Goal: Task Accomplishment & Management: Manage account settings

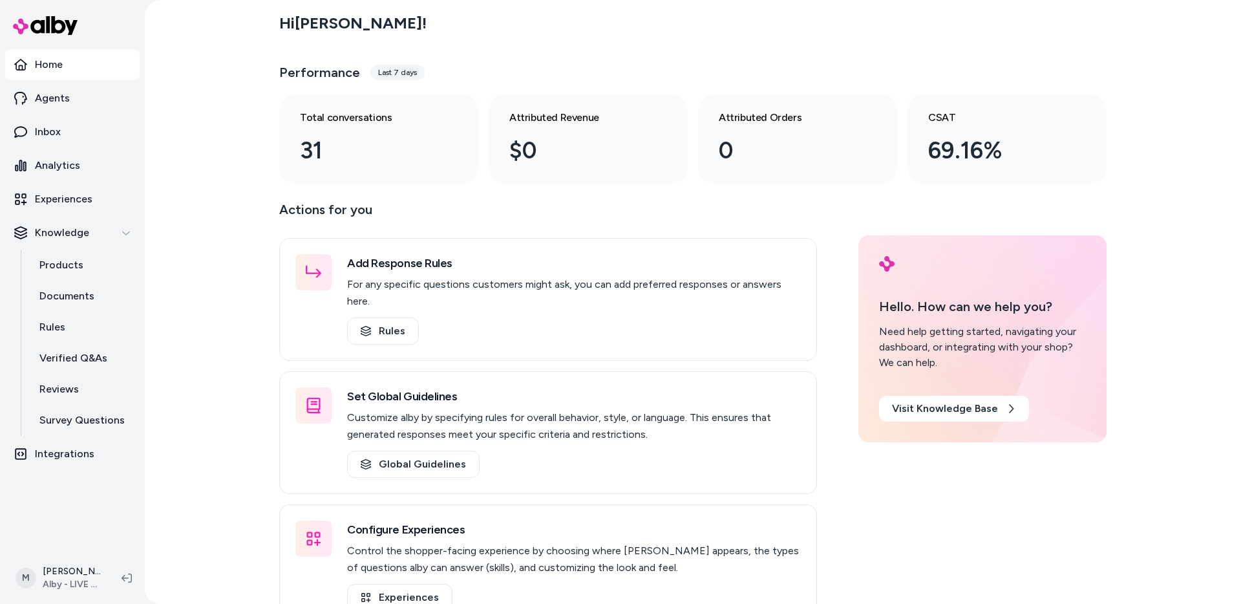
click at [238, 447] on div "Hi [PERSON_NAME] ! Performance Last 7 days Total conversations 31 Attributed Re…" at bounding box center [693, 302] width 1096 height 604
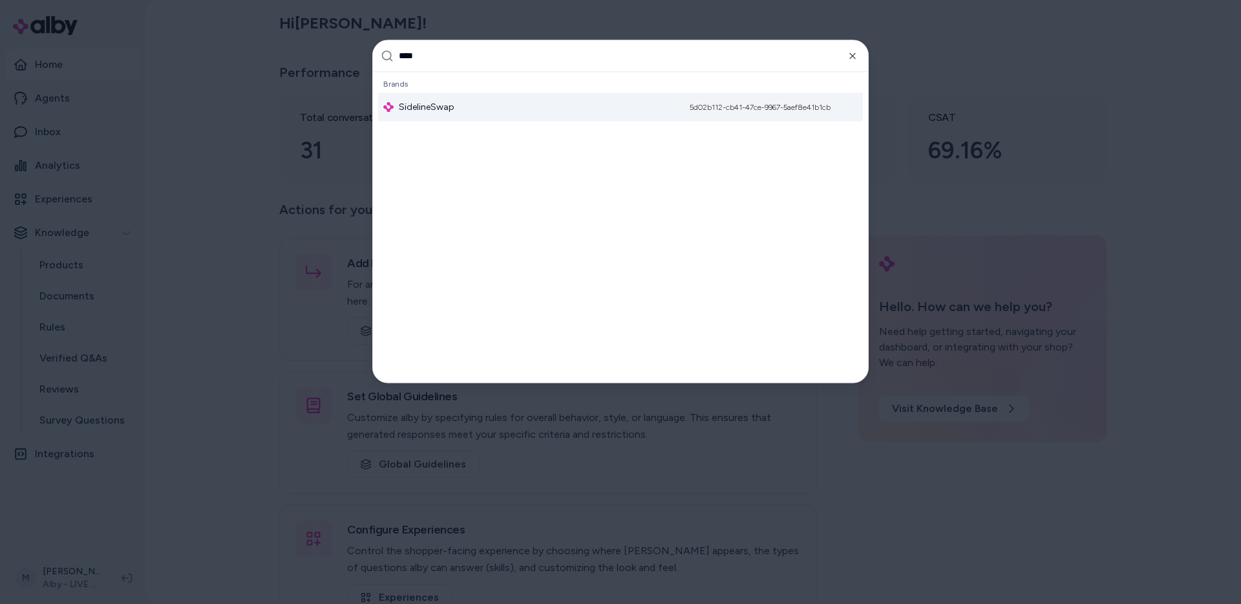
type input "*****"
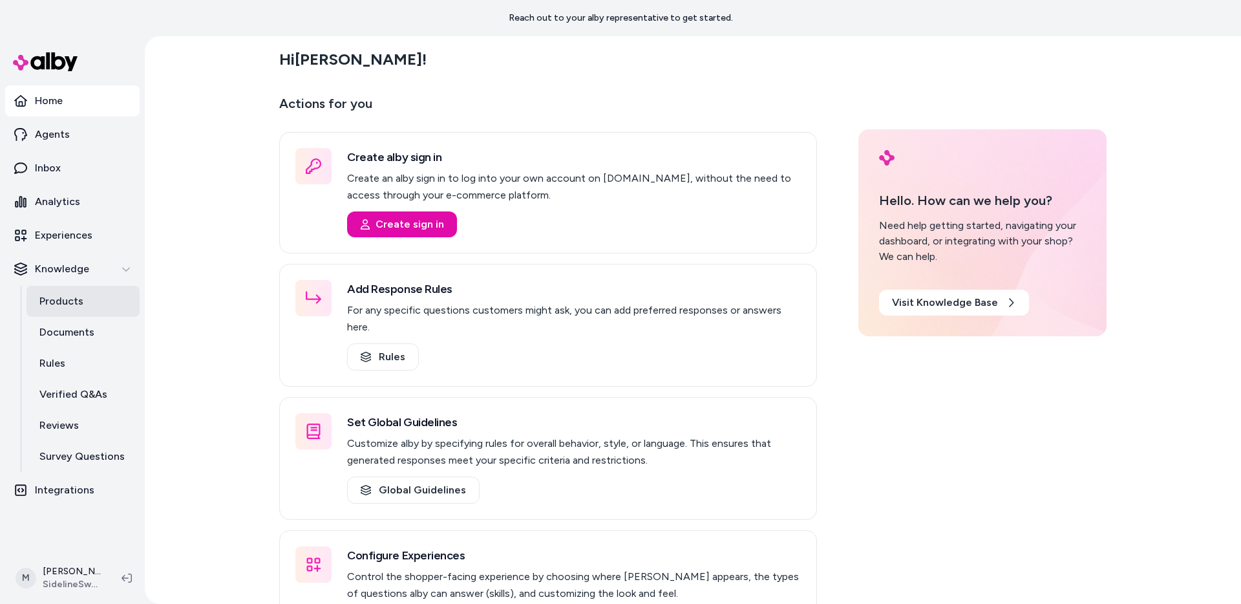
click at [73, 298] on p "Products" at bounding box center [61, 301] width 44 height 16
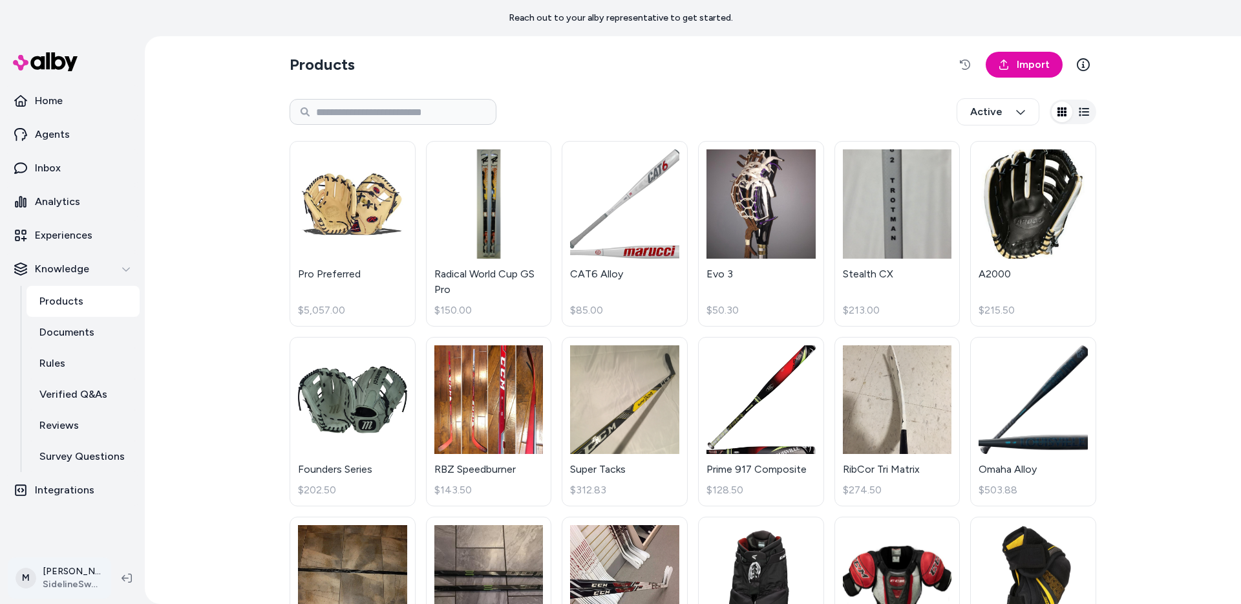
click at [61, 580] on html "Reach out to your alby representative to get started. Home Agents Inbox Analyti…" at bounding box center [620, 302] width 1241 height 604
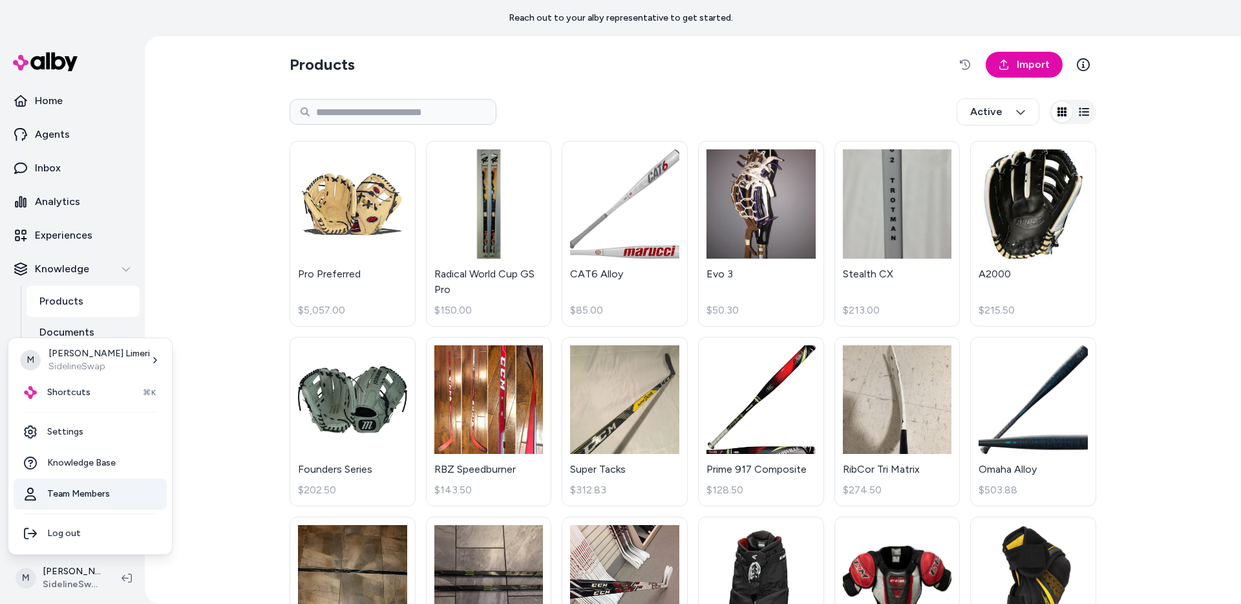
click at [81, 485] on link "Team Members" at bounding box center [90, 493] width 153 height 31
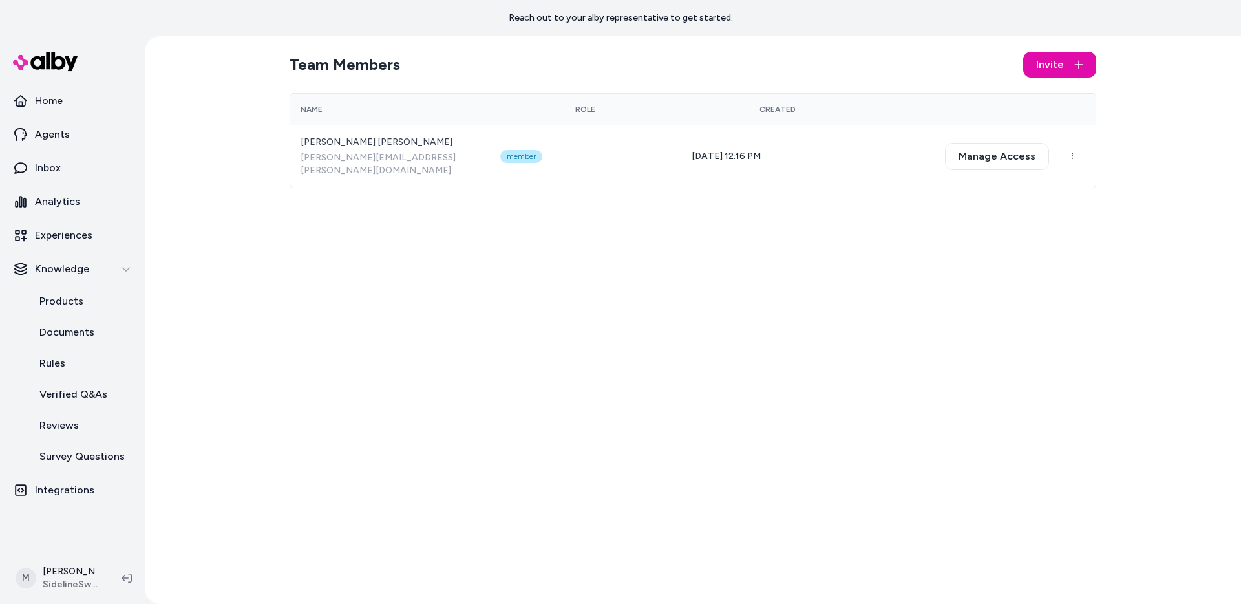
click at [479, 358] on div "Team Members Invite Name Role Created [PERSON_NAME] [PERSON_NAME][EMAIL_ADDRESS…" at bounding box center [692, 319] width 827 height 567
click at [455, 346] on div "Team Members Invite Name Role Created [PERSON_NAME] [PERSON_NAME][EMAIL_ADDRESS…" at bounding box center [692, 319] width 827 height 567
click at [517, 363] on div "Team Members Invite Name Role Created [PERSON_NAME] [PERSON_NAME][EMAIL_ADDRESS…" at bounding box center [692, 319] width 827 height 567
click at [73, 231] on p "Experiences" at bounding box center [64, 235] width 58 height 16
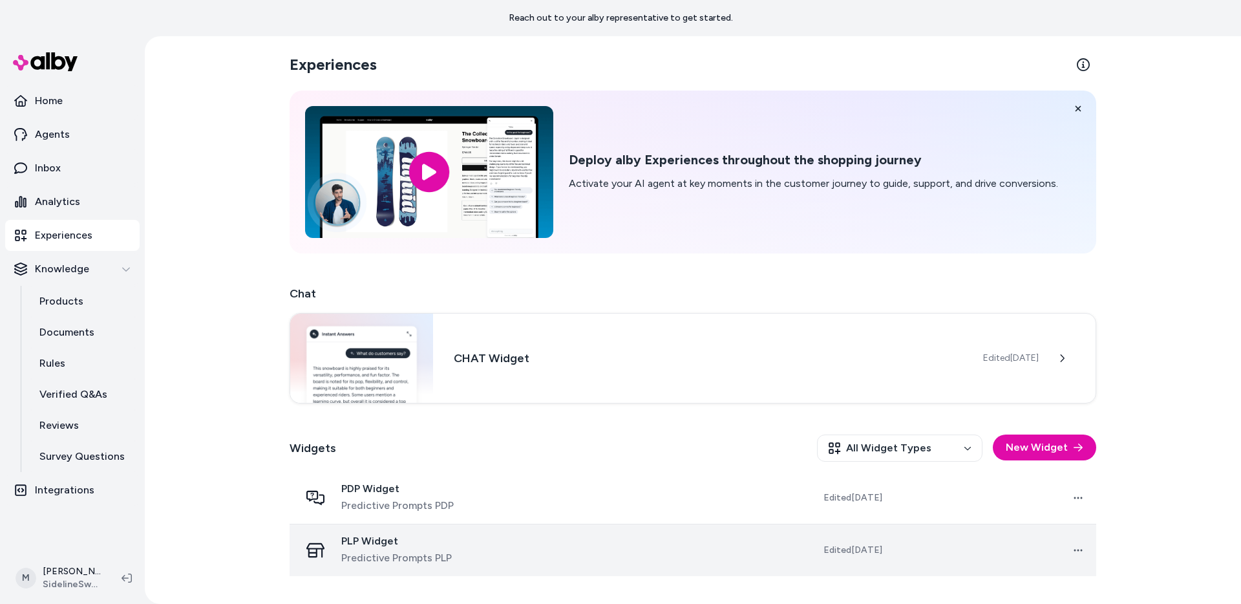
click at [373, 540] on span "PLP Widget" at bounding box center [396, 540] width 111 height 13
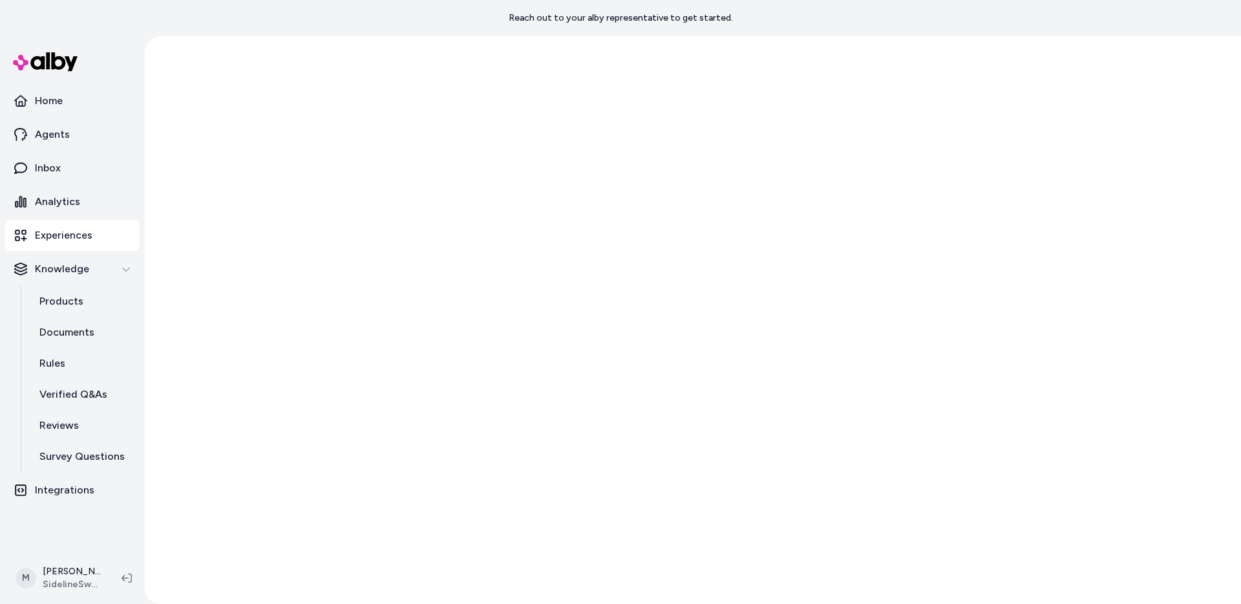
click at [372, 540] on div at bounding box center [693, 319] width 1096 height 567
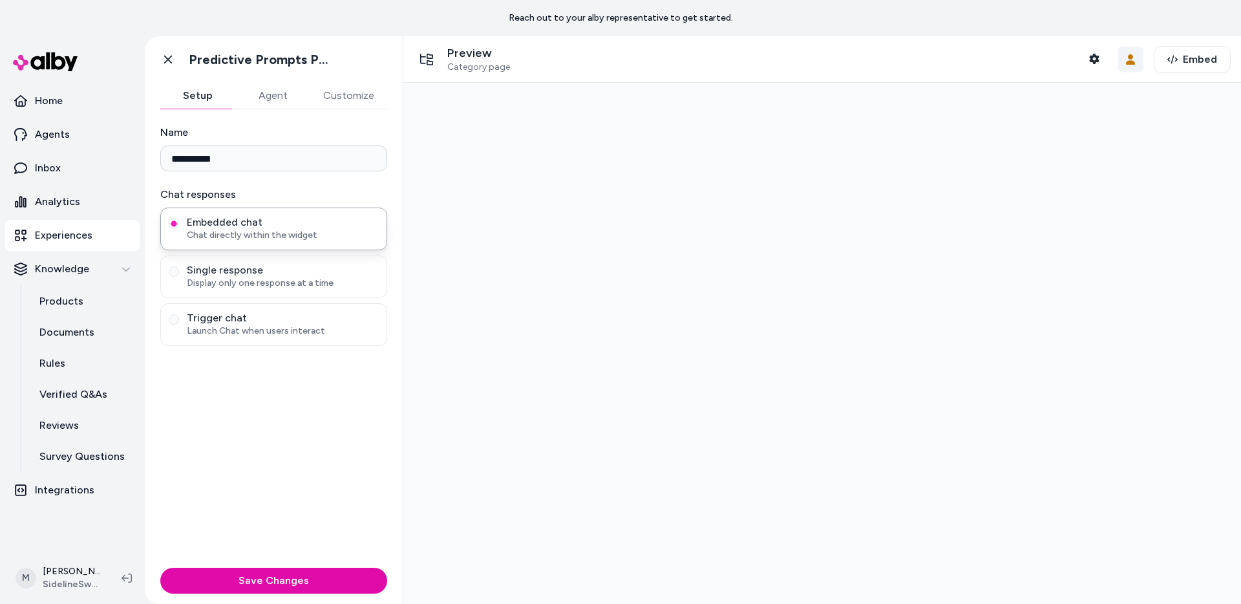
click at [1126, 60] on icon "button" at bounding box center [1130, 59] width 9 height 10
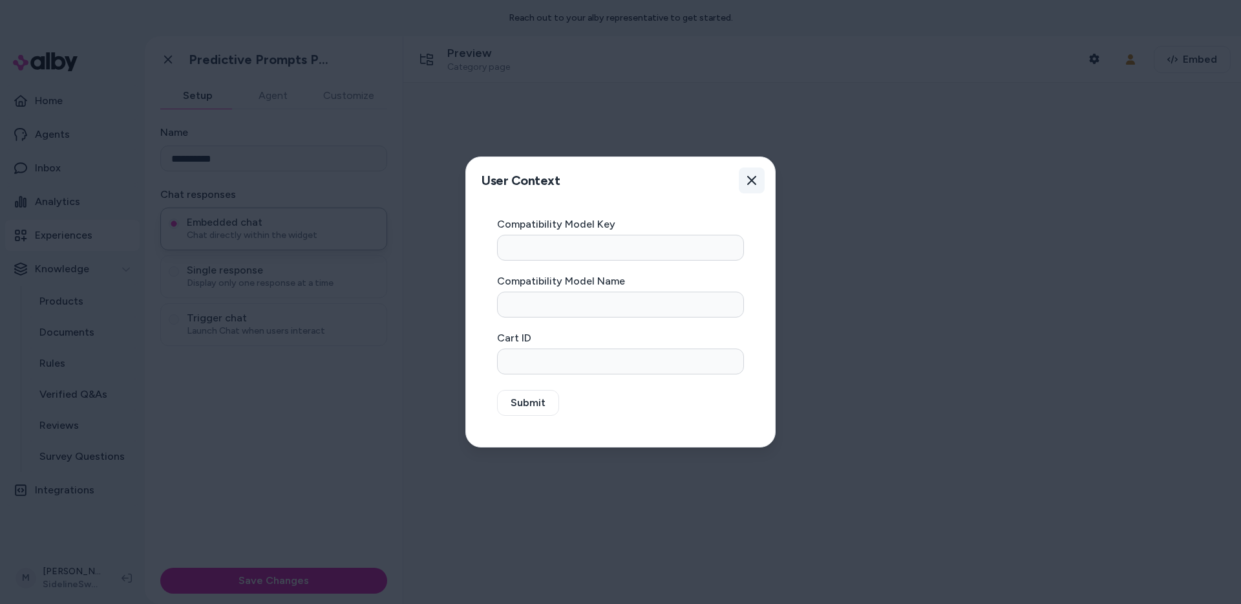
click at [753, 178] on icon "button" at bounding box center [751, 180] width 9 height 9
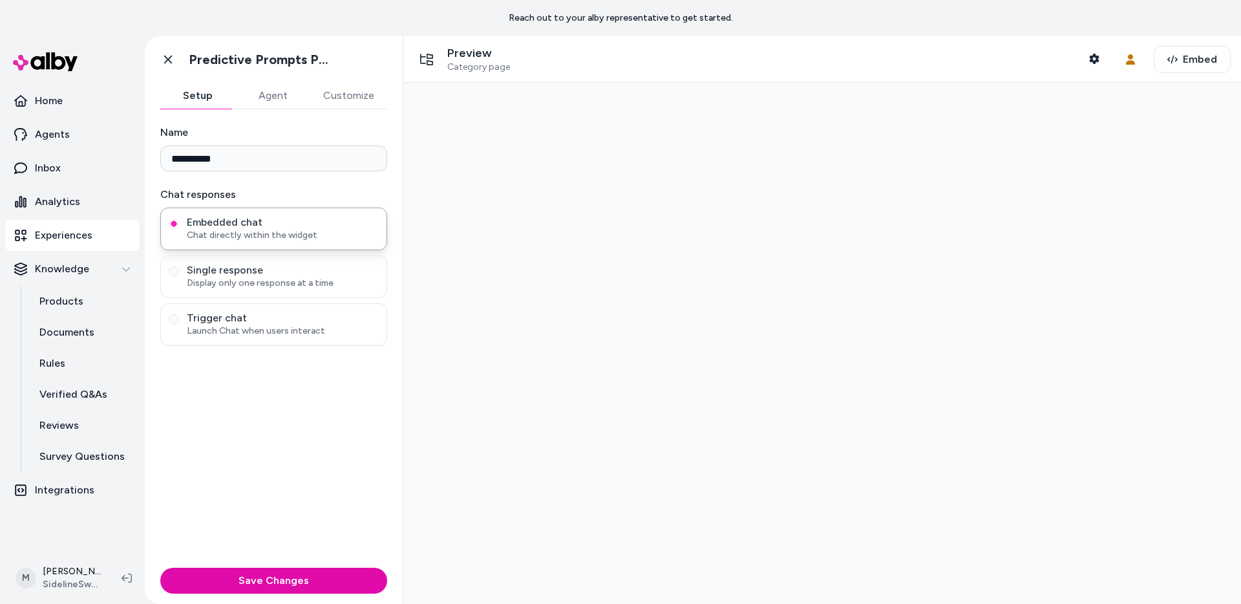
click at [529, 60] on div "Preview Category page Shopper Context" at bounding box center [760, 59] width 693 height 27
click at [62, 230] on p "Experiences" at bounding box center [64, 235] width 58 height 16
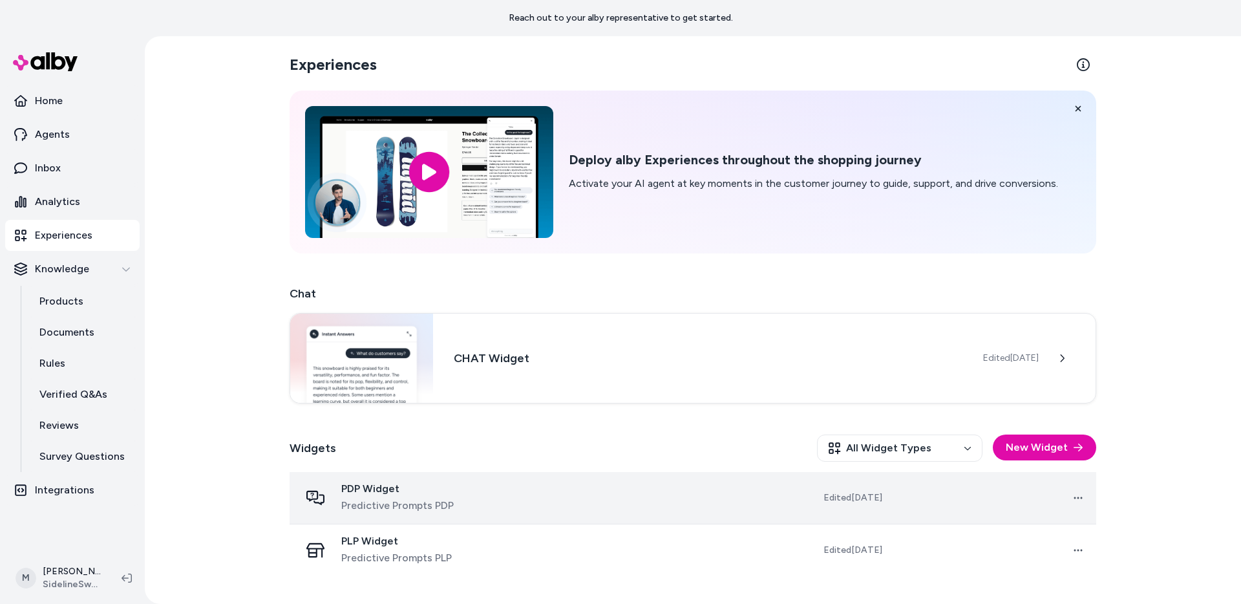
click at [874, 508] on td "Edited [DATE]" at bounding box center [808, 498] width 167 height 52
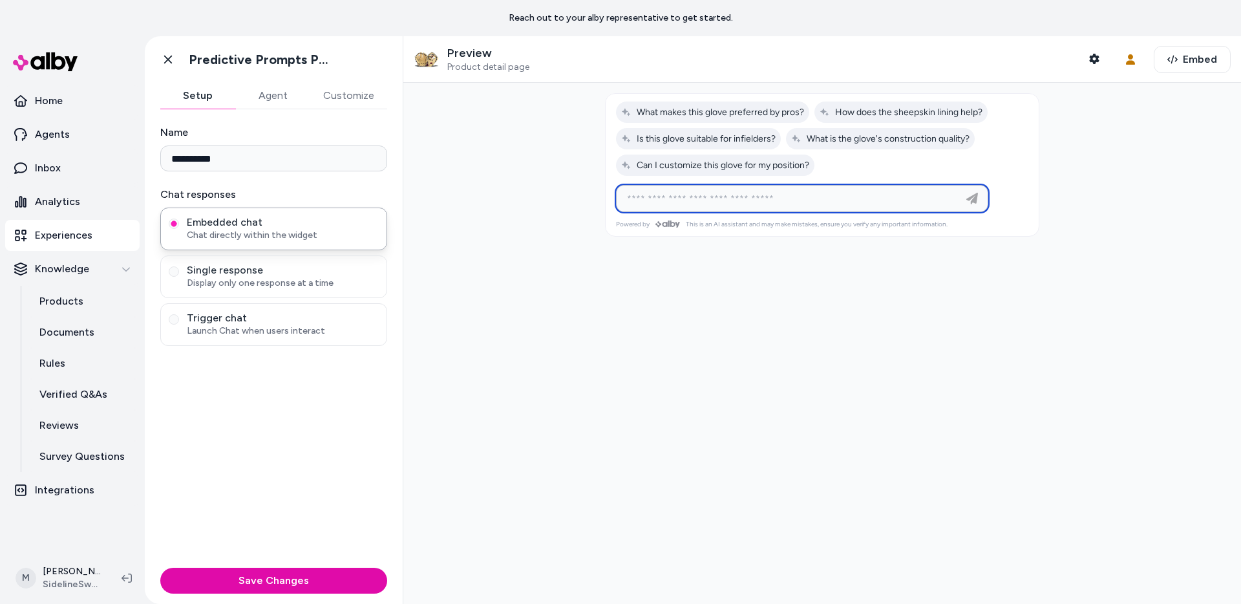
click at [717, 200] on input at bounding box center [789, 199] width 340 height 16
type input "**********"
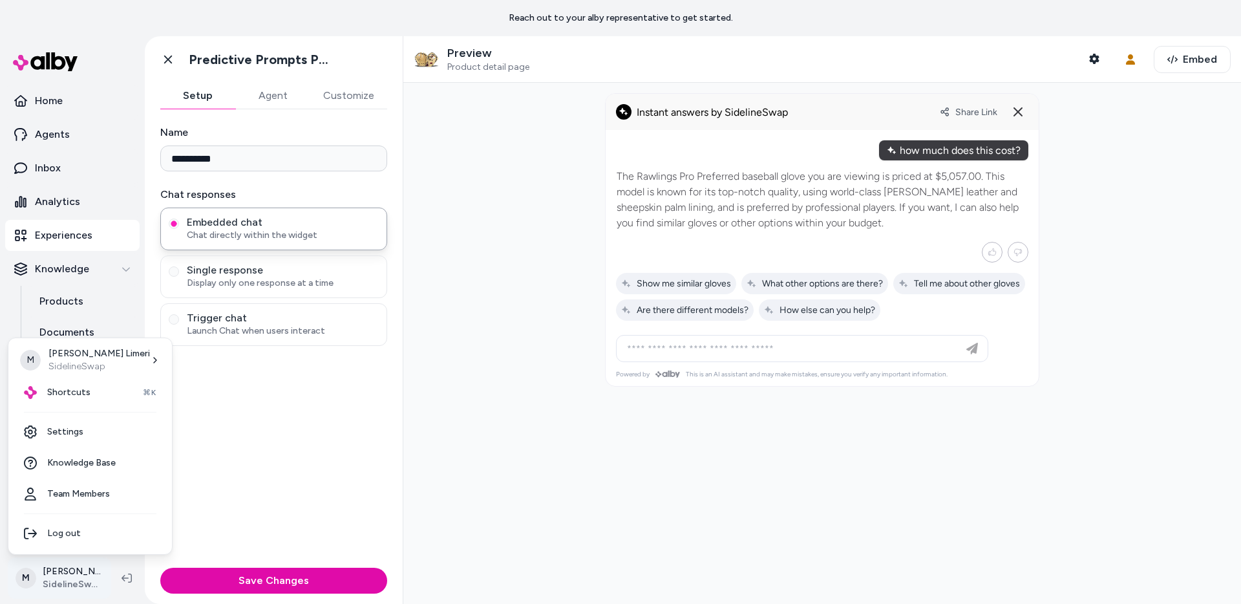
click at [67, 589] on html "**********" at bounding box center [620, 302] width 1241 height 604
click at [78, 497] on link "Team Members" at bounding box center [90, 493] width 153 height 31
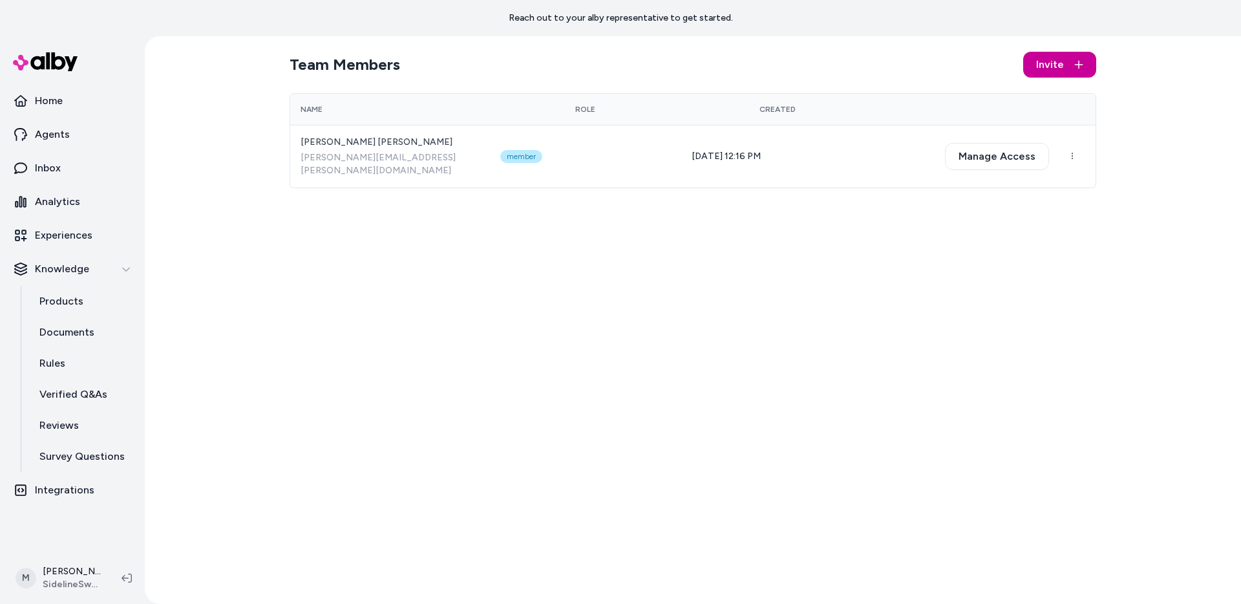
click at [1059, 65] on span "Invite" at bounding box center [1050, 65] width 28 height 16
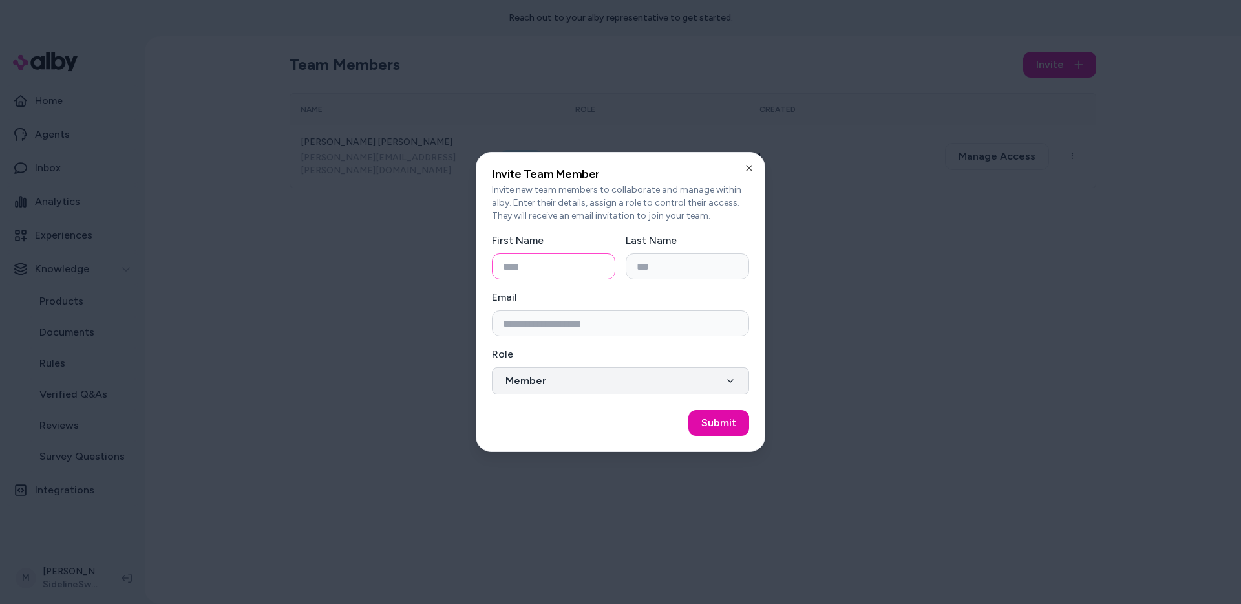
click at [561, 382] on button "Member" at bounding box center [620, 380] width 257 height 27
click at [574, 353] on div "**********" at bounding box center [620, 370] width 257 height 48
click at [748, 169] on icon "button" at bounding box center [748, 167] width 5 height 5
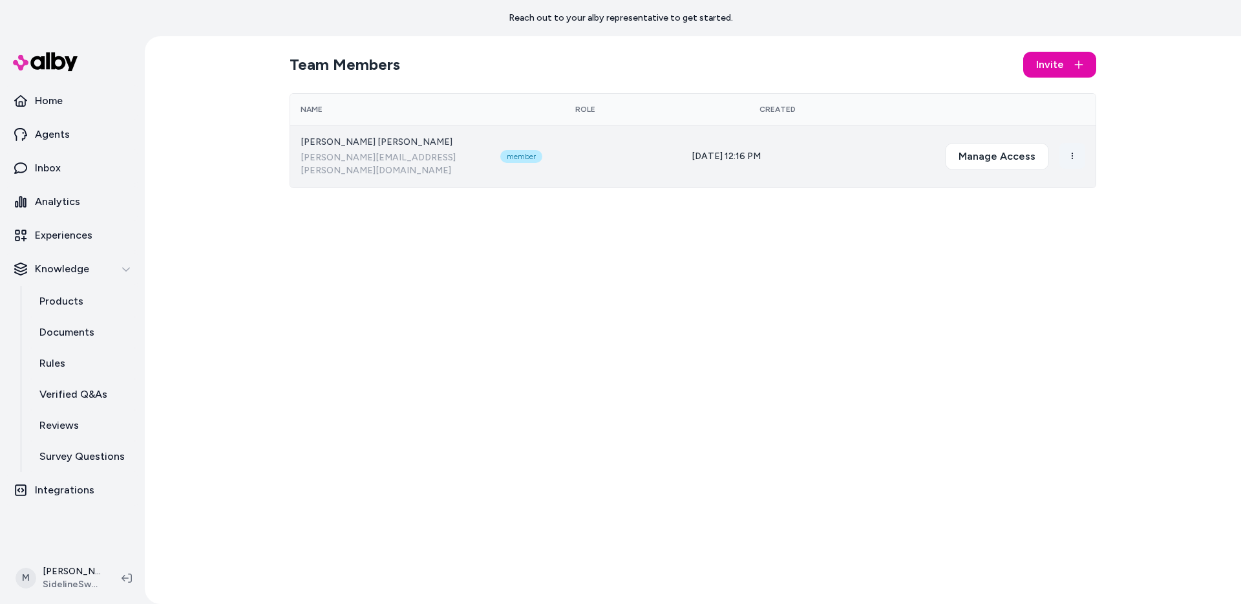
click at [1071, 149] on html "Reach out to your alby representative to get started. Home Agents Inbox Analyti…" at bounding box center [620, 302] width 1241 height 604
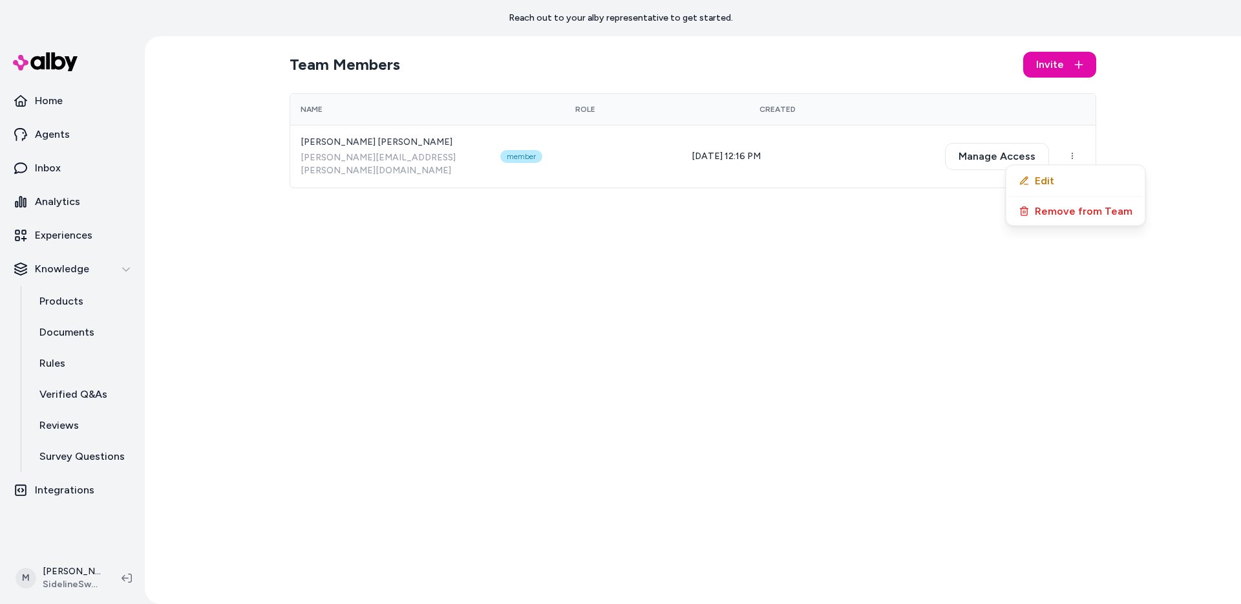
click at [1044, 178] on button "Edit" at bounding box center [1077, 181] width 116 height 16
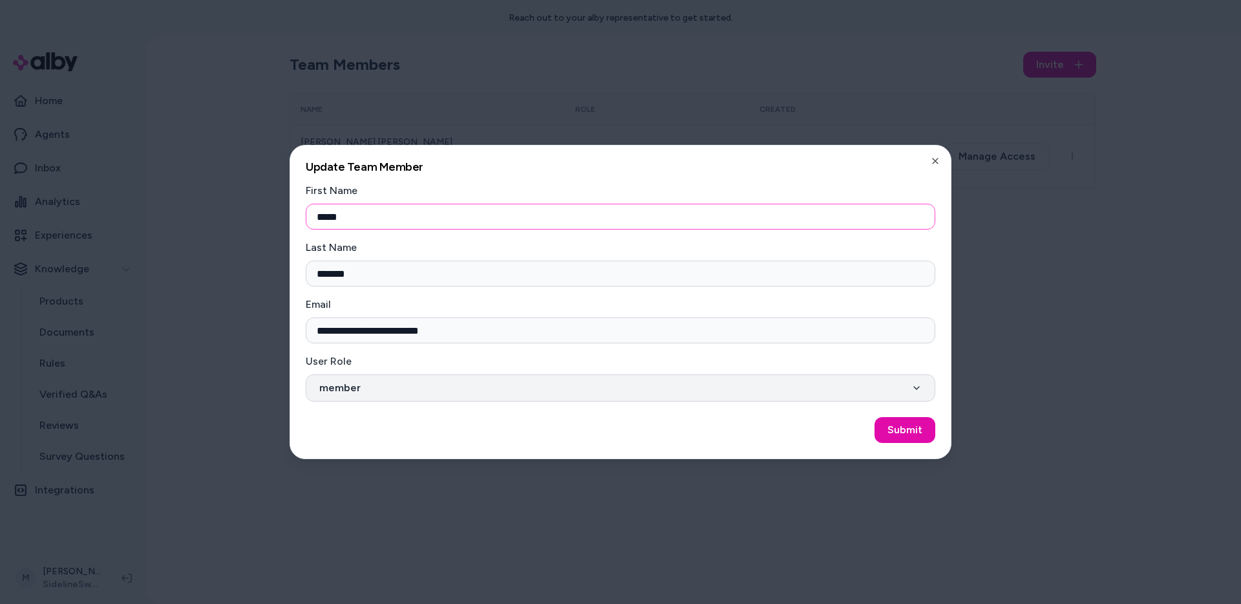
click at [373, 391] on button "member" at bounding box center [620, 387] width 629 height 27
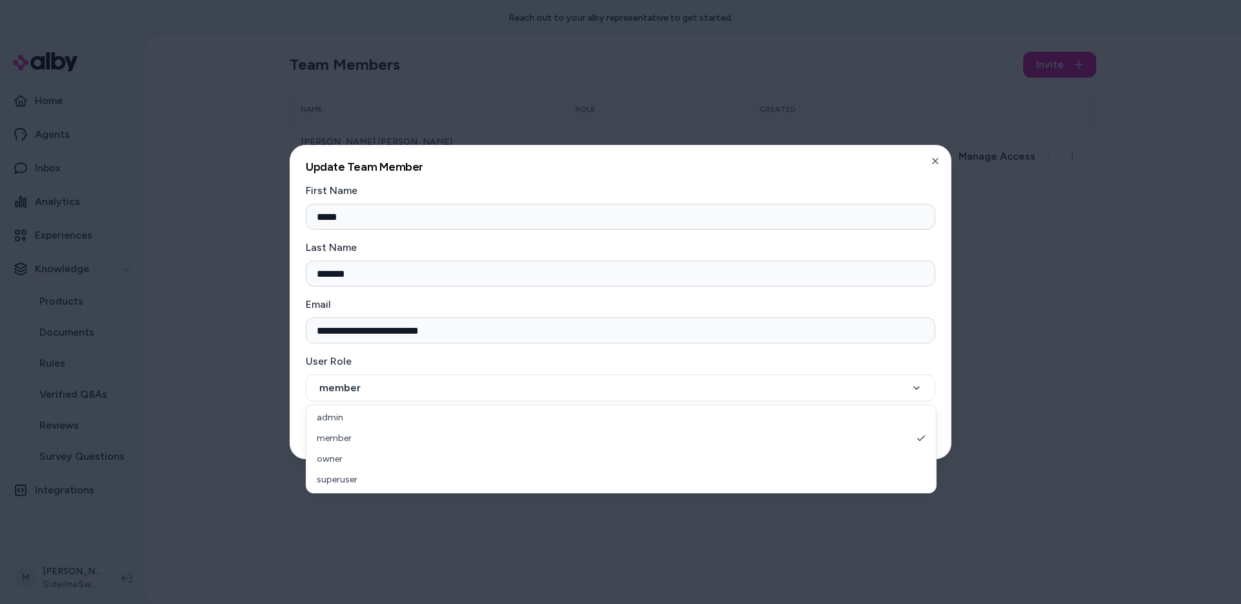
select select "*****"
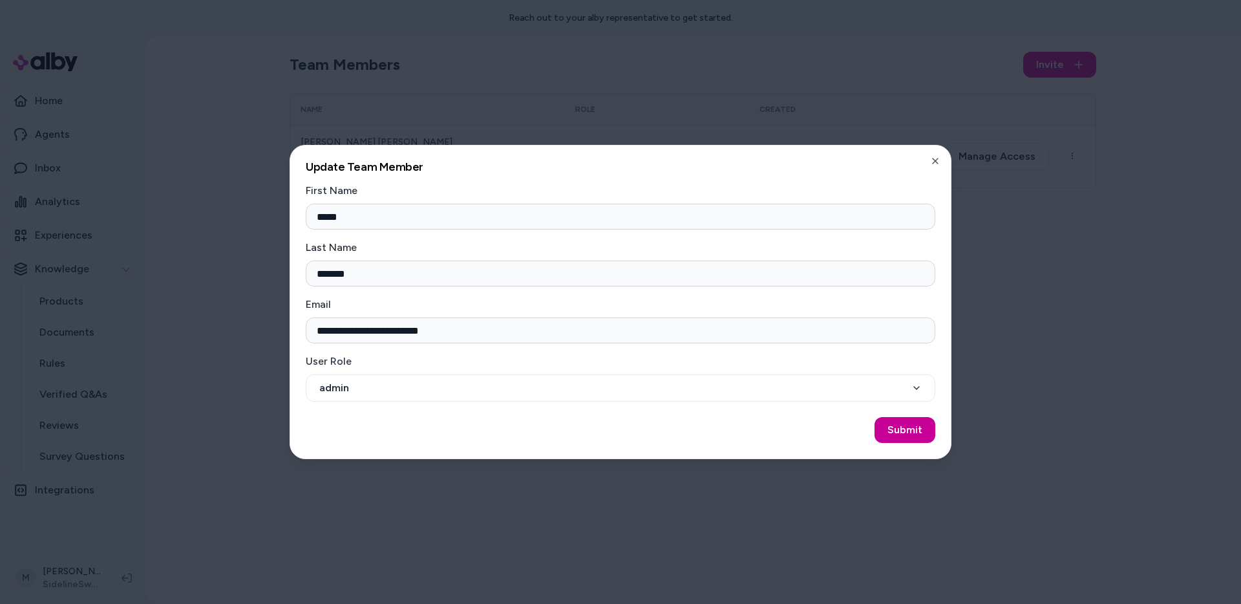
click at [919, 434] on button "Submit" at bounding box center [904, 430] width 61 height 26
click at [935, 160] on icon "button" at bounding box center [935, 160] width 5 height 5
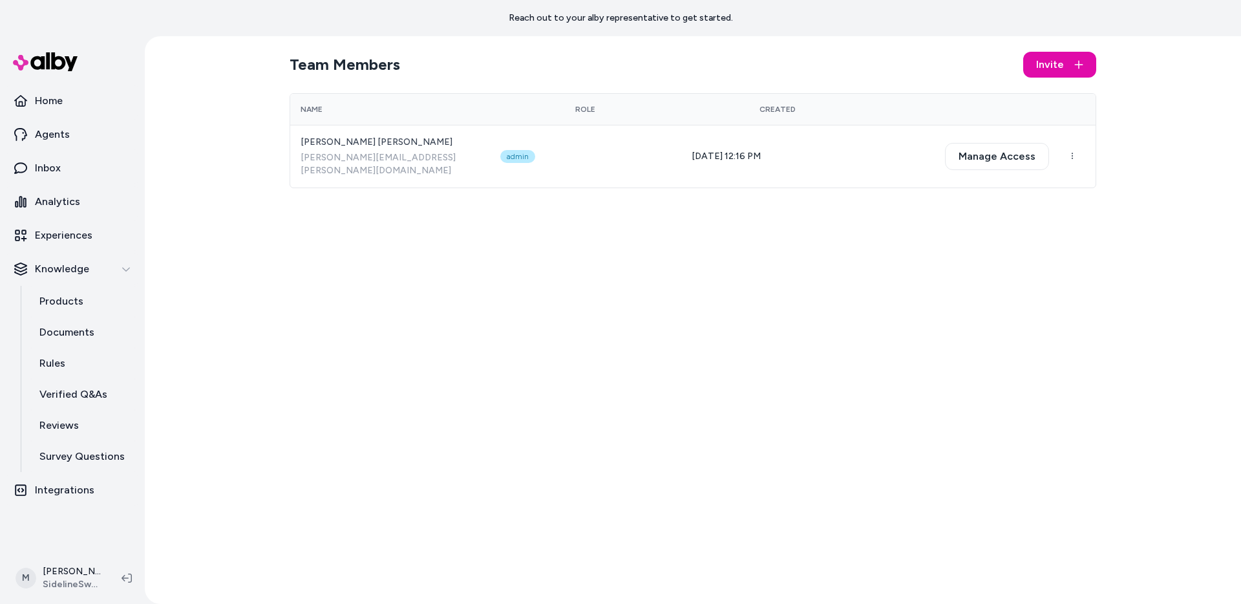
click at [930, 162] on html "Reach out to your alby representative to get started. Home Agents Inbox Analyti…" at bounding box center [620, 302] width 1241 height 604
click at [937, 160] on html "Reach out to your alby representative to get started. Home Agents Inbox Analyti…" at bounding box center [620, 302] width 1241 height 604
click at [759, 436] on html "Reach out to your alby representative to get started. Home Agents Inbox Analyti…" at bounding box center [620, 302] width 1241 height 604
